Goal: Browse casually: Explore the website without a specific task or goal

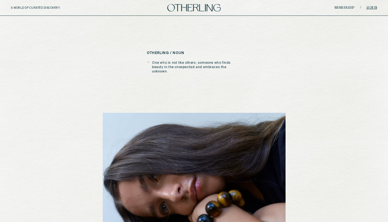
click at [374, 7] on link "Sign in" at bounding box center [372, 7] width 11 height 3
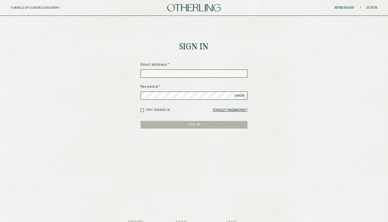
type input "**********"
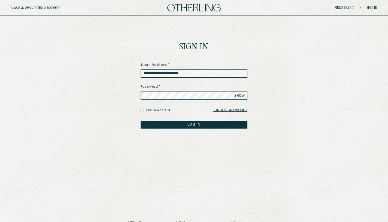
click at [166, 110] on label "Stay signed in" at bounding box center [158, 110] width 25 height 4
click at [202, 125] on button "LOG IN" at bounding box center [194, 125] width 107 height 8
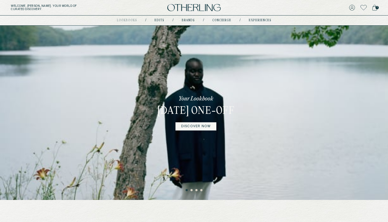
click at [193, 191] on button "2" at bounding box center [192, 190] width 3 height 3
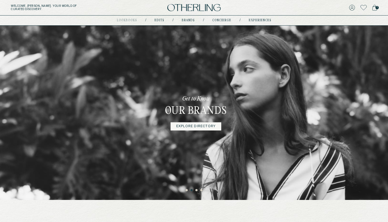
click at [197, 191] on button "3" at bounding box center [197, 190] width 3 height 3
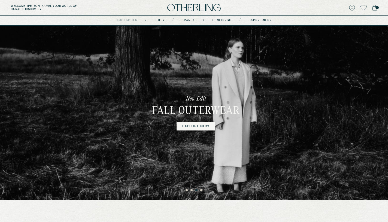
click at [202, 190] on button "4" at bounding box center [201, 190] width 3 height 3
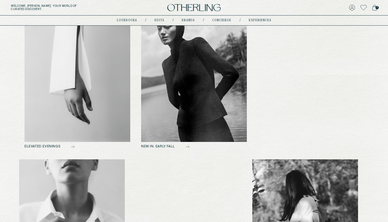
scroll to position [268, 0]
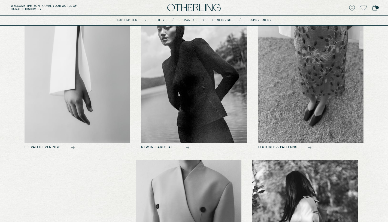
click at [78, 78] on img at bounding box center [78, 71] width 106 height 144
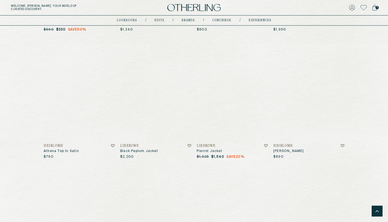
scroll to position [440, 0]
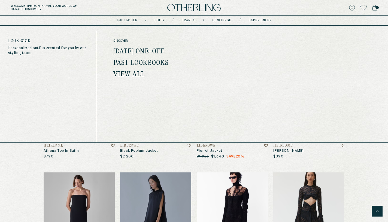
click at [126, 20] on link "lookbooks" at bounding box center [127, 20] width 20 height 3
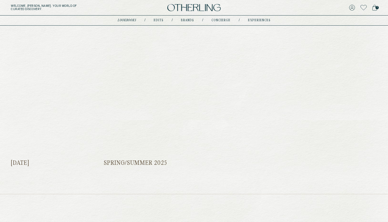
scroll to position [223, 0]
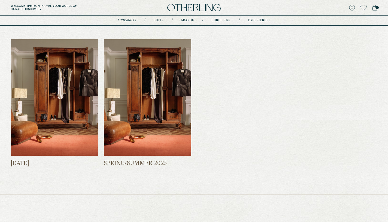
click at [139, 98] on img at bounding box center [148, 97] width 88 height 117
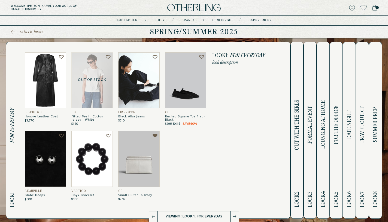
click at [297, 104] on span "OUT WITH THE GIRLS" at bounding box center [297, 125] width 6 height 50
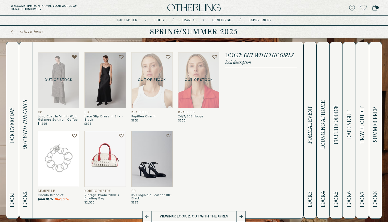
click at [309, 110] on span "FORMAL EVENT" at bounding box center [310, 125] width 6 height 38
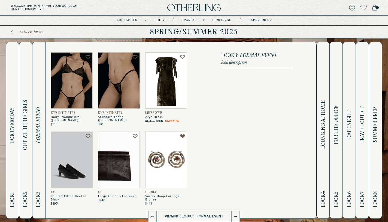
click at [325, 112] on span "LOUNGING AT HOME" at bounding box center [323, 125] width 6 height 49
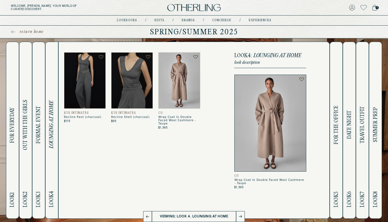
click at [337, 122] on span "FOR THE OFFICE" at bounding box center [336, 125] width 6 height 39
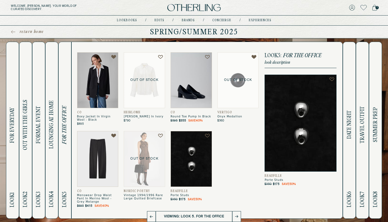
click at [352, 125] on span "DATE NIGHT" at bounding box center [350, 125] width 6 height 29
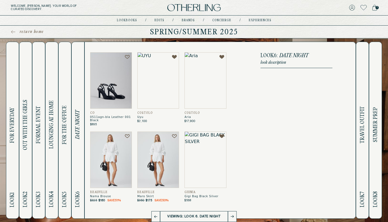
click at [367, 118] on button "Look 7 TRAVEL OUTFIT" at bounding box center [362, 130] width 13 height 177
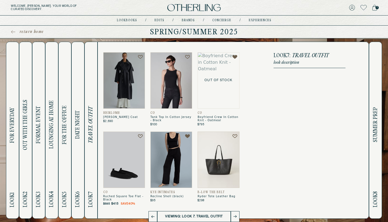
click at [372, 119] on button "Look 8 SUMMER PREP" at bounding box center [375, 130] width 13 height 177
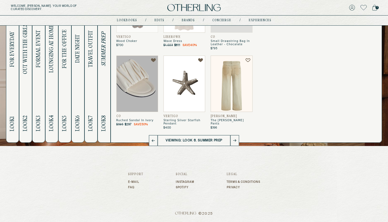
scroll to position [76, 0]
click at [182, 182] on link "Instagram" at bounding box center [185, 182] width 19 height 3
